Goal: Task Accomplishment & Management: Use online tool/utility

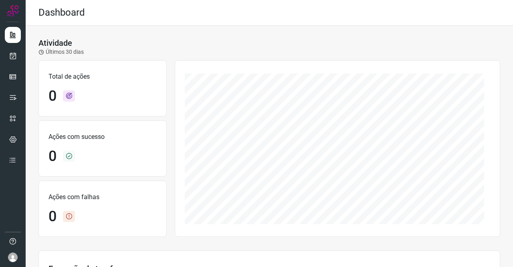
click at [22, 53] on div at bounding box center [13, 133] width 26 height 267
click at [19, 53] on link at bounding box center [13, 56] width 16 height 16
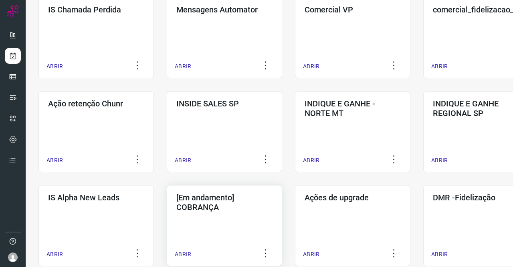
click at [211, 207] on h3 "[Em andamento] COBRANÇA" at bounding box center [225, 202] width 96 height 19
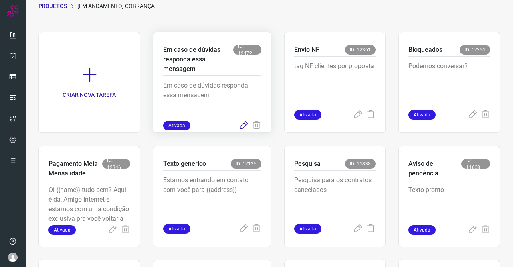
click at [239, 125] on icon at bounding box center [244, 126] width 10 height 10
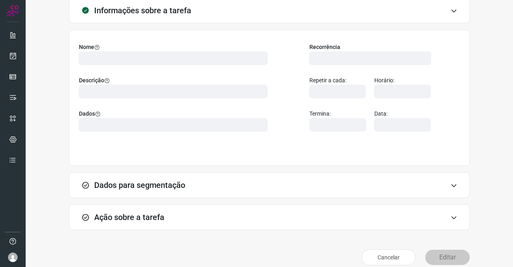
scroll to position [58, 0]
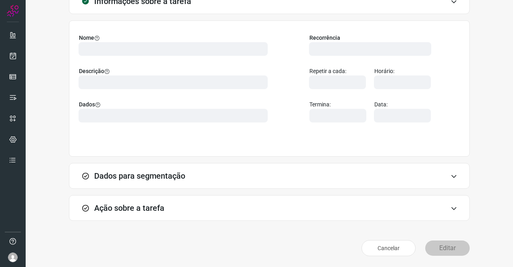
type input "569901"
type input "439047"
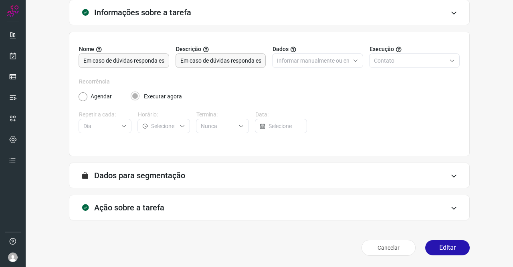
scroll to position [46, 0]
click at [174, 203] on div "Ação sobre a tarefa" at bounding box center [269, 208] width 401 height 26
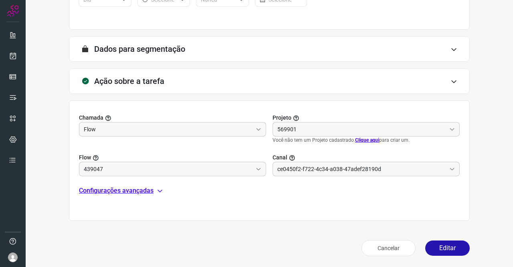
type input "Amigo 0800"
click at [120, 186] on p "Configurações avançadas" at bounding box center [116, 191] width 75 height 10
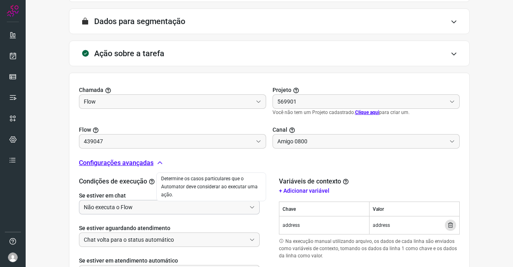
scroll to position [213, 0]
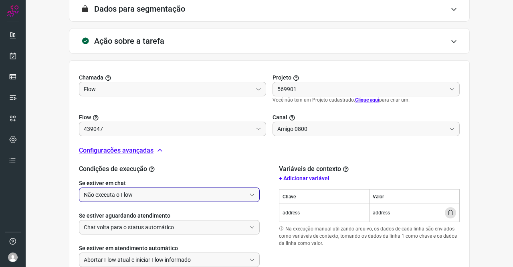
click at [130, 189] on input "Não executa o Flow" at bounding box center [165, 195] width 162 height 14
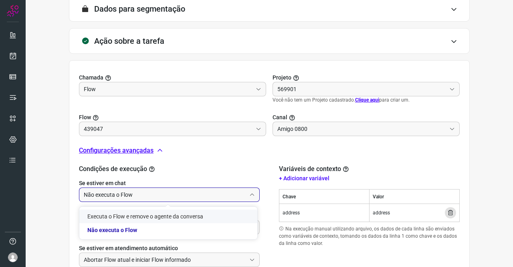
click at [133, 209] on li "Executa o Flow e remove o agente da conversa" at bounding box center [168, 216] width 178 height 14
type input "Executa o Flow e remove o agente da conversa"
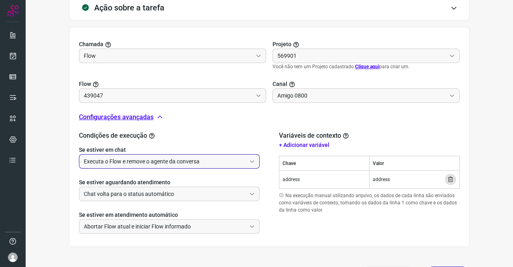
scroll to position [272, 0]
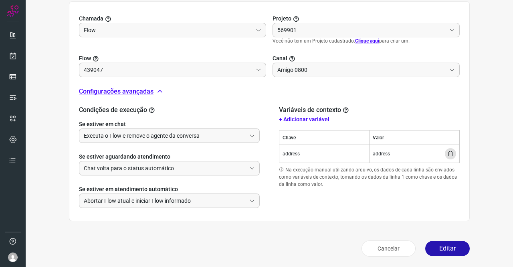
type input "Texto generico"
type input "Cobrança"
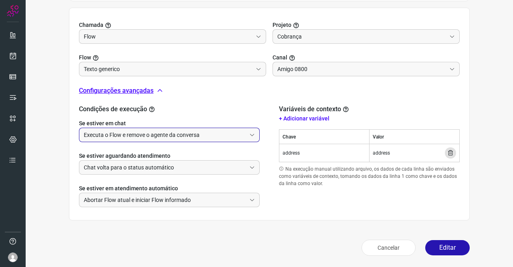
scroll to position [265, 0]
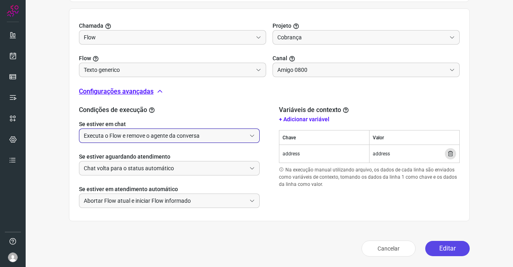
click at [446, 245] on button "Editar" at bounding box center [448, 248] width 45 height 15
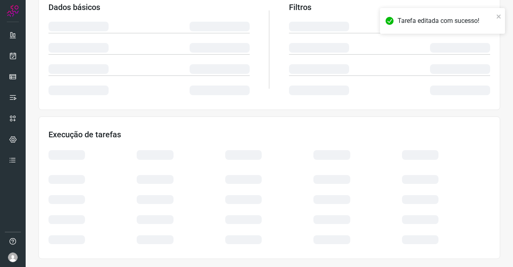
scroll to position [146, 0]
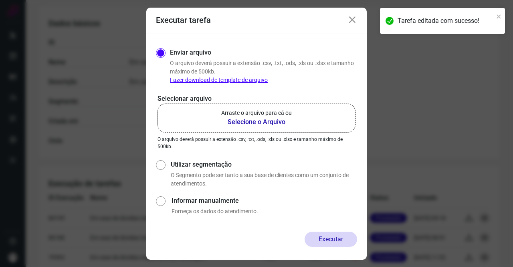
click at [277, 122] on b "Selecione o Arquivo" at bounding box center [256, 122] width 71 height 10
click at [0, 0] on input "Arraste o arquivo para cá ou Selecione o Arquivo" at bounding box center [0, 0] width 0 height 0
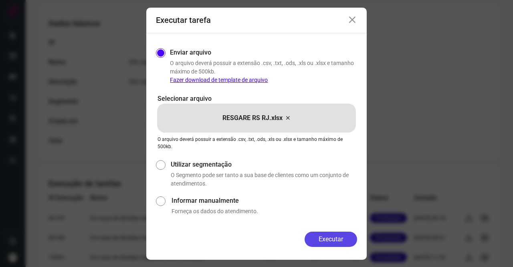
click at [349, 238] on button "Executar" at bounding box center [331, 238] width 53 height 15
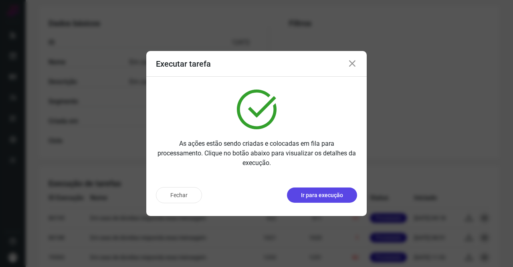
click at [315, 193] on p "Ir para execução" at bounding box center [322, 195] width 42 height 8
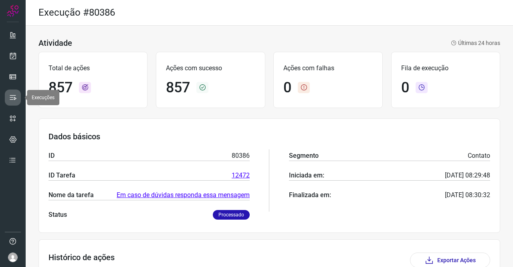
click at [11, 97] on icon at bounding box center [13, 97] width 8 height 8
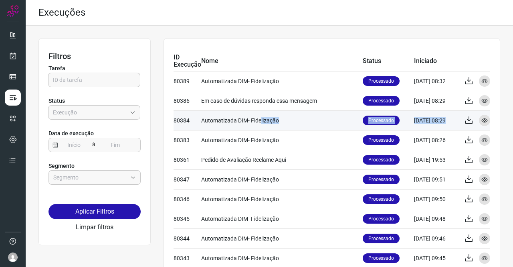
drag, startPoint x: 260, startPoint y: 119, endPoint x: 457, endPoint y: 119, distance: 196.6
click at [457, 130] on tr "80384 Automatizada DIM- Fidelização Processado 11/08/25 08:29 Exportar Visualiz…" at bounding box center [332, 140] width 317 height 20
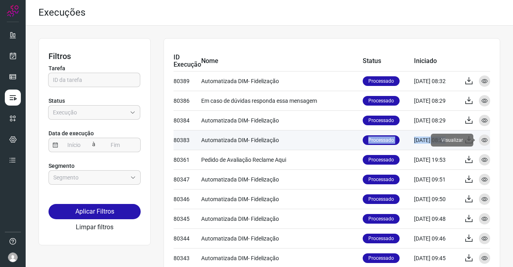
drag, startPoint x: 310, startPoint y: 137, endPoint x: 477, endPoint y: 136, distance: 166.1
click at [477, 150] on tr "80383 Automatizada DIM- Fidelização Processado 11/08/25 08:26 Exportar Visualiz…" at bounding box center [332, 160] width 317 height 20
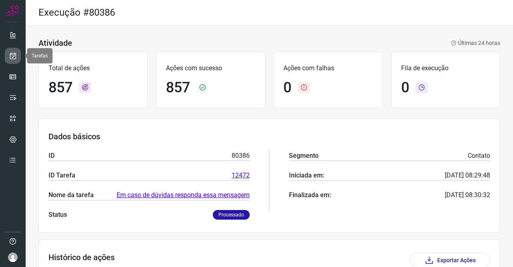
click at [11, 56] on icon at bounding box center [13, 56] width 8 height 8
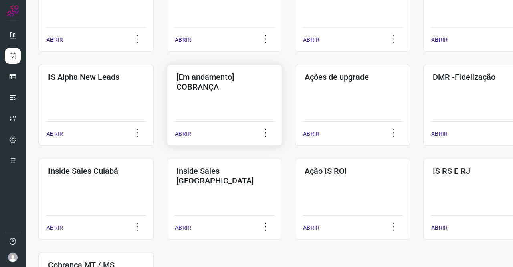
click at [295, 105] on div "[Em andamento] COBRANÇA ABRIR" at bounding box center [353, 105] width 116 height 81
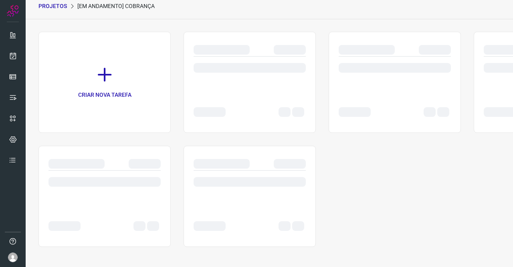
scroll to position [32, 0]
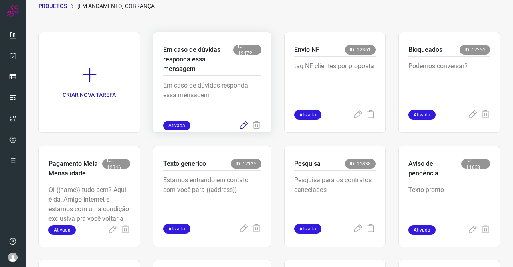
click at [240, 124] on icon at bounding box center [244, 126] width 10 height 10
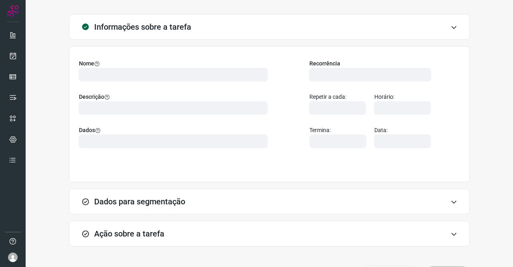
type input "569901"
type input "439047"
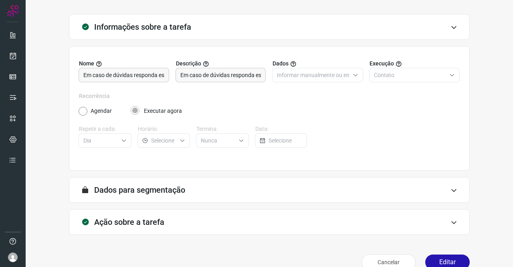
click at [164, 223] on div "Ação sobre a tarefa" at bounding box center [269, 222] width 401 height 26
type input "Amigo 0800"
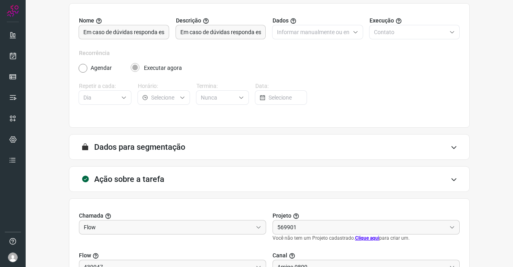
type input "Texto generico"
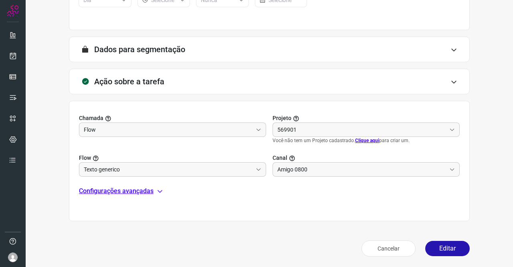
scroll to position [173, 0]
type input "Cobrança"
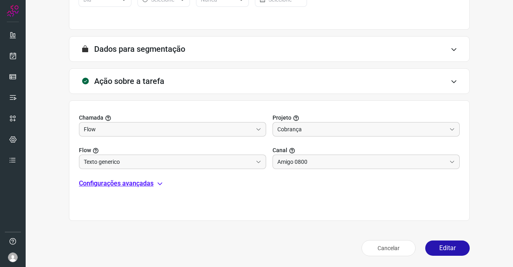
click at [134, 186] on p "Configurações avançadas" at bounding box center [116, 184] width 75 height 10
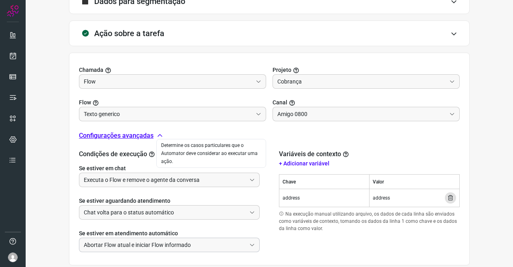
scroll to position [265, 0]
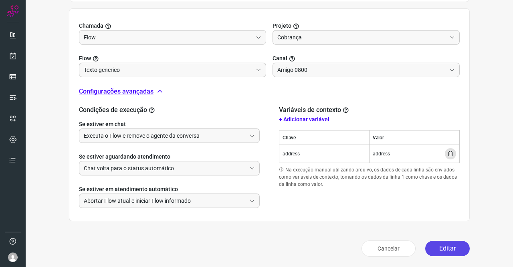
click at [445, 243] on button "Editar" at bounding box center [448, 248] width 45 height 15
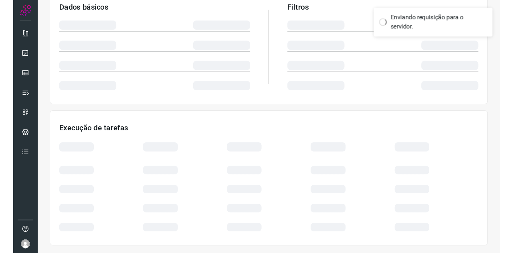
scroll to position [146, 0]
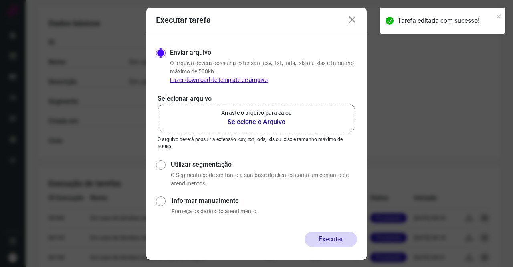
click at [290, 122] on b "Selecione o Arquivo" at bounding box center [256, 122] width 71 height 10
click at [0, 0] on input "Arraste o arquivo para cá ou Selecione o Arquivo" at bounding box center [0, 0] width 0 height 0
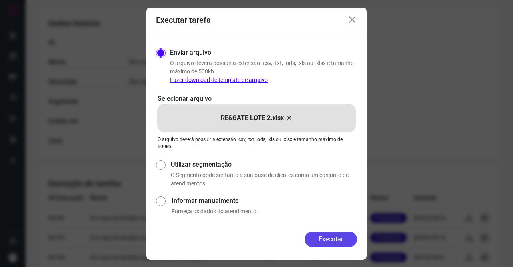
click at [349, 242] on button "Executar" at bounding box center [331, 238] width 53 height 15
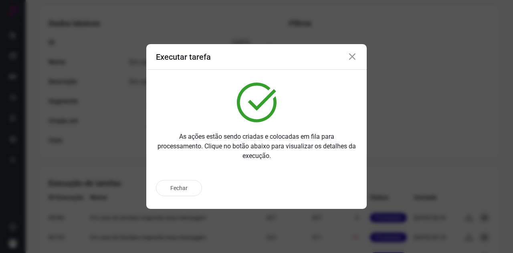
click at [350, 58] on icon at bounding box center [353, 57] width 10 height 10
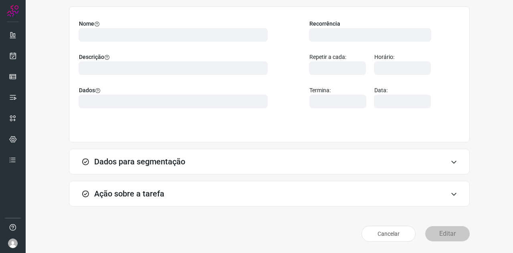
scroll to position [60, 0]
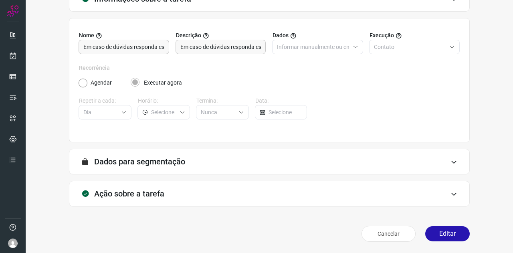
scroll to position [60, 0]
click at [448, 234] on button "Editar" at bounding box center [448, 234] width 45 height 15
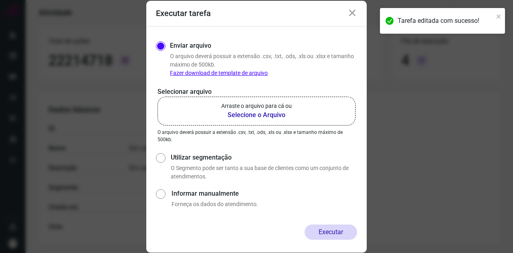
click at [254, 113] on b "Selecione o Arquivo" at bounding box center [256, 115] width 71 height 10
click at [0, 0] on input "Arraste o arquivo para cá ou Selecione o Arquivo" at bounding box center [0, 0] width 0 height 0
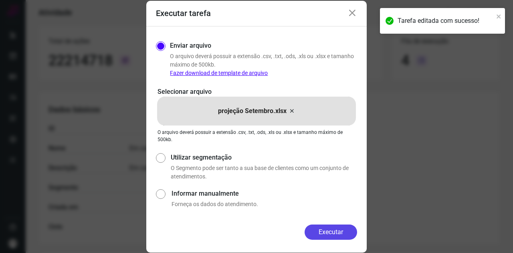
click at [331, 234] on button "Executar" at bounding box center [331, 232] width 53 height 15
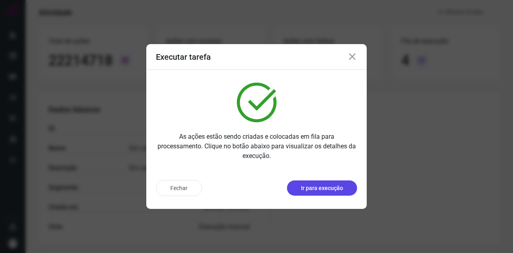
click at [318, 191] on p "Ir para execução" at bounding box center [322, 188] width 42 height 8
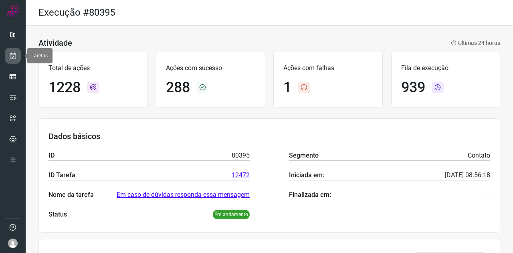
click at [13, 57] on icon at bounding box center [13, 56] width 8 height 8
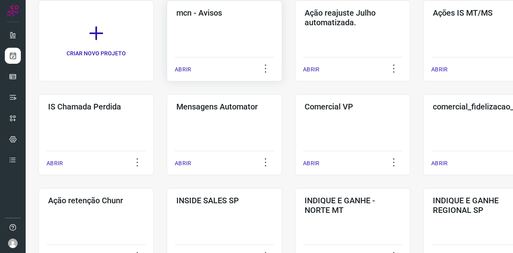
scroll to position [160, 0]
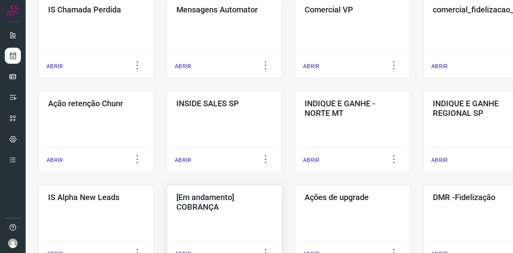
click at [235, 197] on h3 "[Em andamento] COBRANÇA" at bounding box center [225, 202] width 96 height 19
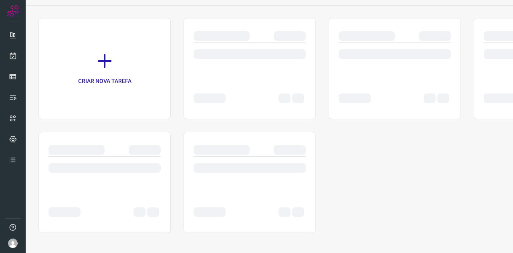
scroll to position [46, 0]
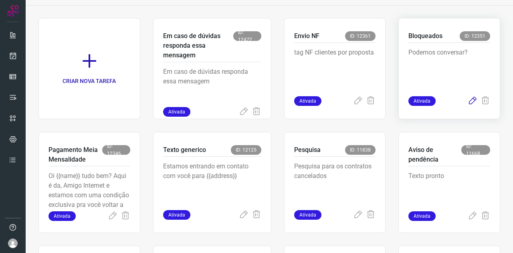
click at [469, 98] on icon at bounding box center [473, 101] width 10 height 10
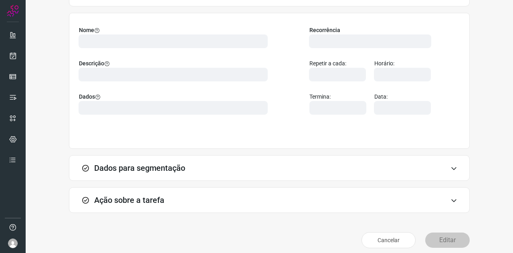
scroll to position [71, 0]
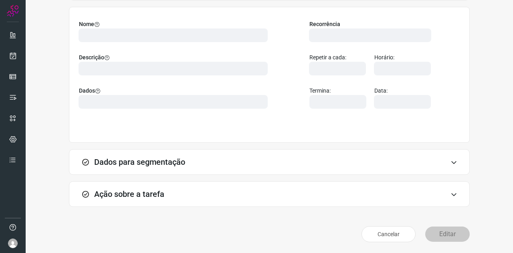
type input "569901"
type input "420621"
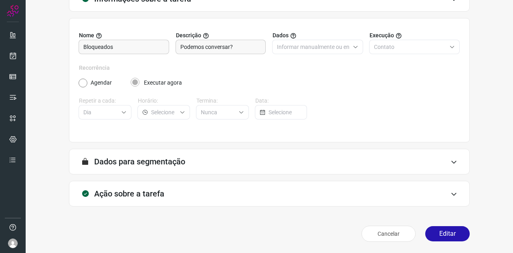
scroll to position [60, 0]
type input "Amigo 0800"
click at [157, 195] on h3 "Ação sobre a tarefa" at bounding box center [129, 194] width 70 height 10
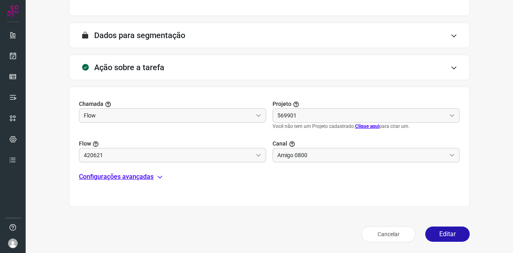
click at [127, 175] on p "Configurações avançadas" at bounding box center [116, 177] width 75 height 10
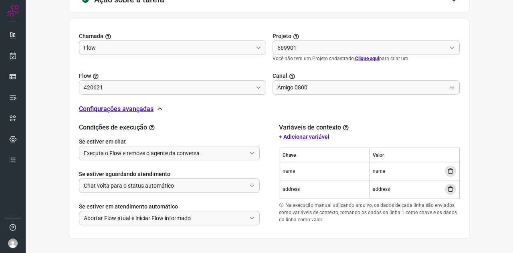
scroll to position [286, 0]
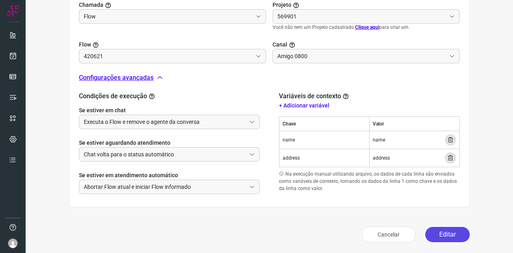
click at [452, 235] on button "Editar" at bounding box center [448, 234] width 45 height 15
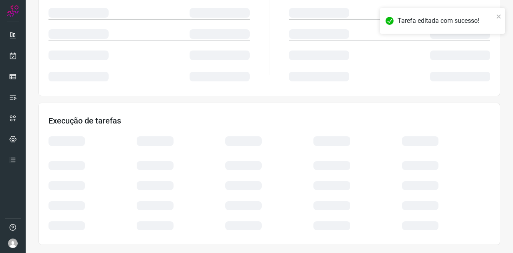
scroll to position [160, 0]
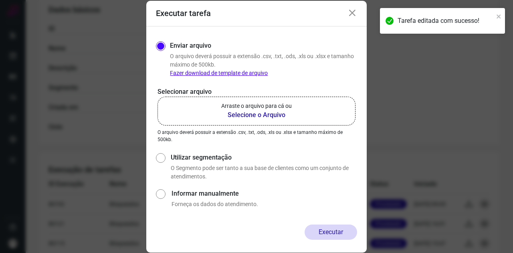
click at [228, 107] on p "Arraste o arquivo para cá ou" at bounding box center [256, 106] width 71 height 8
click at [0, 0] on input "Arraste o arquivo para cá ou Selecione o Arquivo" at bounding box center [0, 0] width 0 height 0
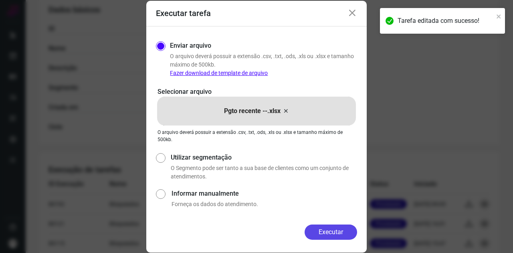
click at [328, 227] on button "Executar" at bounding box center [331, 232] width 53 height 15
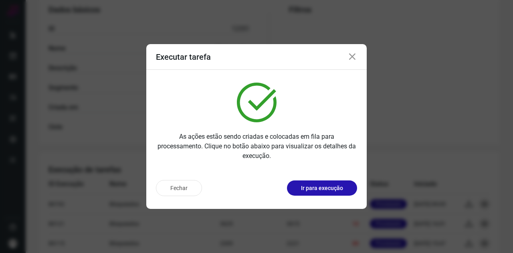
click at [355, 54] on icon at bounding box center [353, 57] width 10 height 10
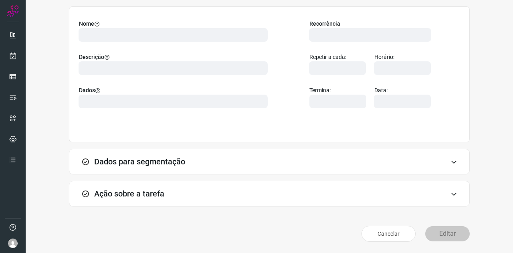
scroll to position [60, 0]
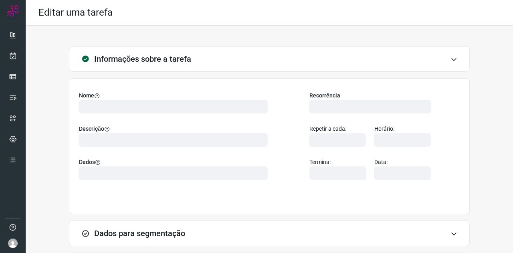
type input "569901"
type input "420621"
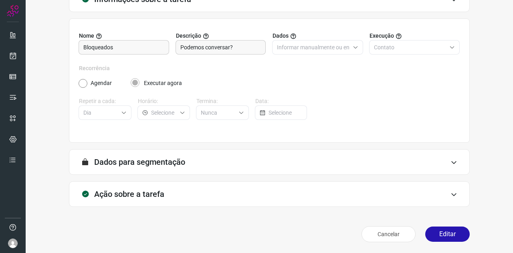
type input "Amigo 0800"
click at [110, 192] on h3 "Ação sobre a tarefa" at bounding box center [129, 194] width 70 height 10
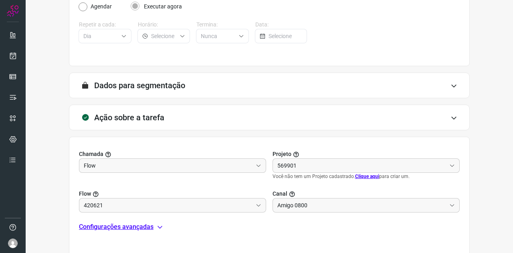
scroll to position [187, 0]
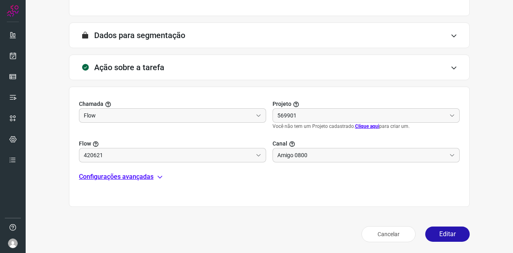
click at [142, 180] on p "Configurações avançadas" at bounding box center [116, 177] width 75 height 10
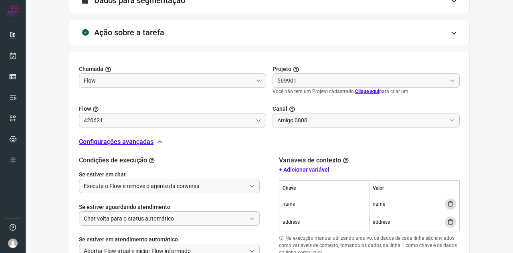
scroll to position [286, 0]
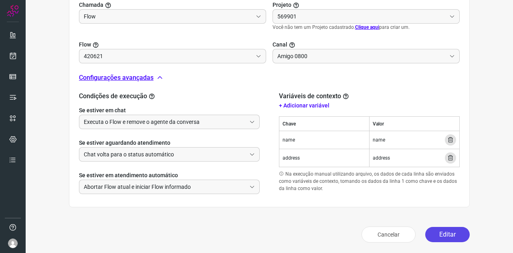
click at [443, 232] on button "Editar" at bounding box center [448, 234] width 45 height 15
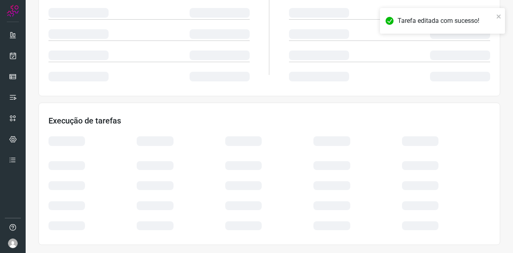
scroll to position [160, 0]
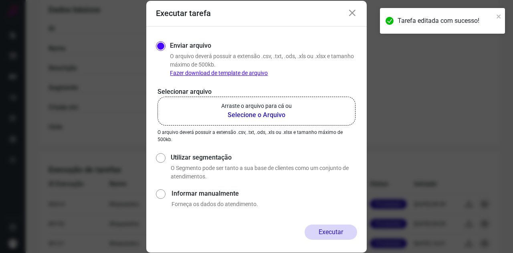
click at [261, 105] on p "Arraste o arquivo para cá ou" at bounding box center [256, 106] width 71 height 8
click at [260, 114] on b "Selecione o Arquivo" at bounding box center [256, 115] width 71 height 10
click at [0, 0] on input "Arraste o arquivo para cá ou Selecione o Arquivo" at bounding box center [0, 0] width 0 height 0
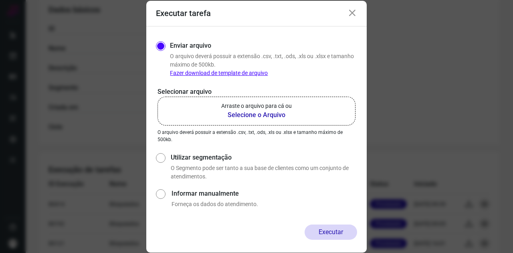
click at [258, 118] on b "Selecione o Arquivo" at bounding box center [256, 115] width 71 height 10
click at [0, 0] on input "Arraste o arquivo para cá ou Selecione o Arquivo" at bounding box center [0, 0] width 0 height 0
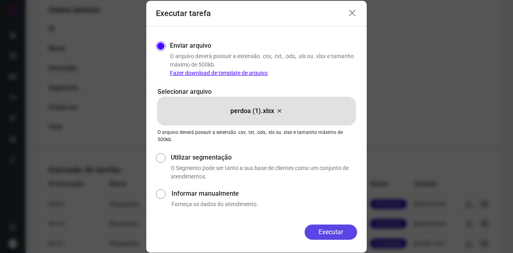
click at [336, 226] on button "Executar" at bounding box center [331, 232] width 53 height 15
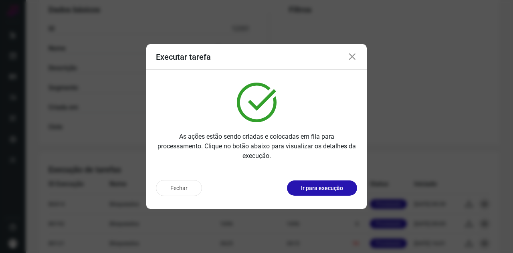
drag, startPoint x: 353, startPoint y: 58, endPoint x: 325, endPoint y: 60, distance: 27.8
click at [353, 58] on icon at bounding box center [353, 57] width 10 height 10
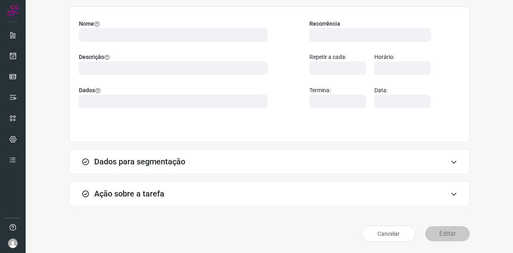
scroll to position [60, 0]
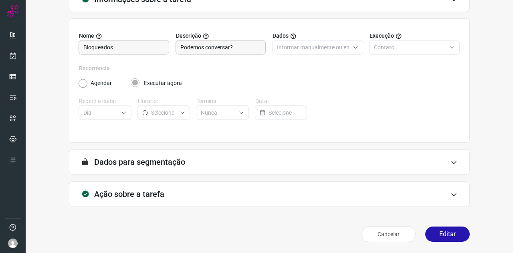
click at [154, 192] on h3 "Ação sobre a tarefa" at bounding box center [129, 194] width 70 height 10
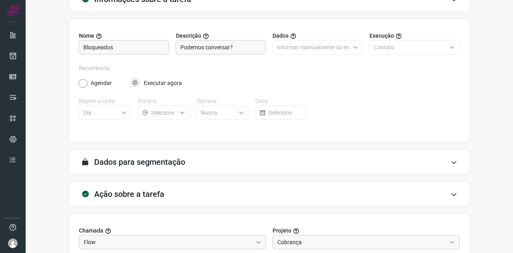
scroll to position [187, 0]
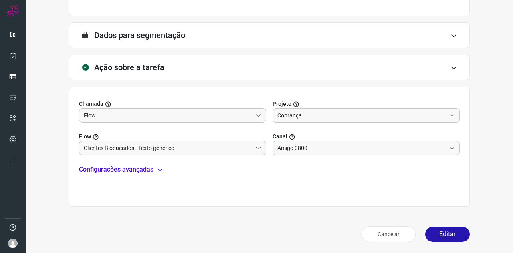
click at [117, 170] on p "Configurações avançadas" at bounding box center [116, 170] width 75 height 10
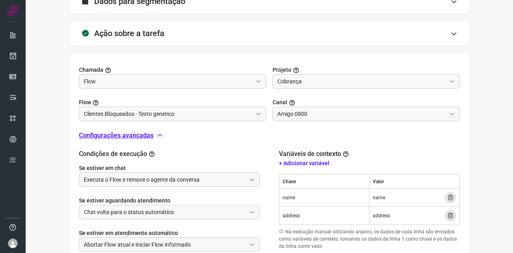
scroll to position [267, 0]
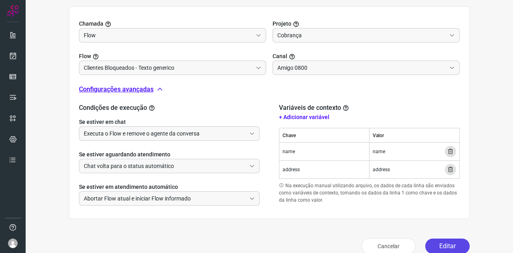
click at [434, 250] on button "Editar" at bounding box center [448, 246] width 45 height 15
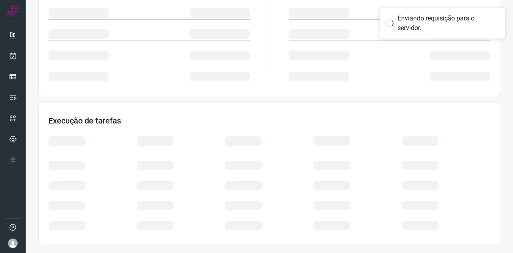
scroll to position [160, 0]
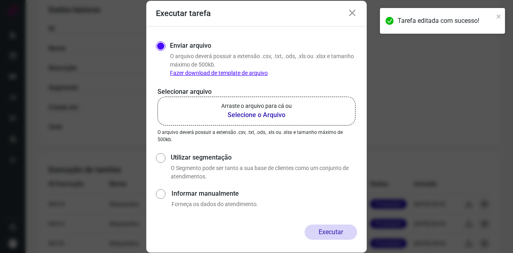
click at [253, 117] on b "Selecione o Arquivo" at bounding box center [256, 115] width 71 height 10
click at [0, 0] on input "Arraste o arquivo para cá ou Selecione o Arquivo" at bounding box center [0, 0] width 0 height 0
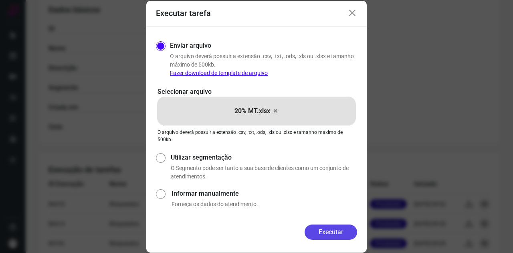
click at [333, 228] on button "Executar" at bounding box center [331, 232] width 53 height 15
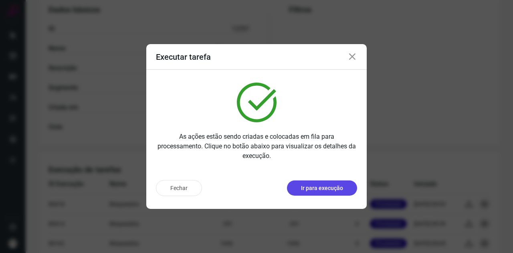
click at [311, 193] on button "Ir para execução" at bounding box center [322, 188] width 70 height 15
